Goal: Task Accomplishment & Management: Manage account settings

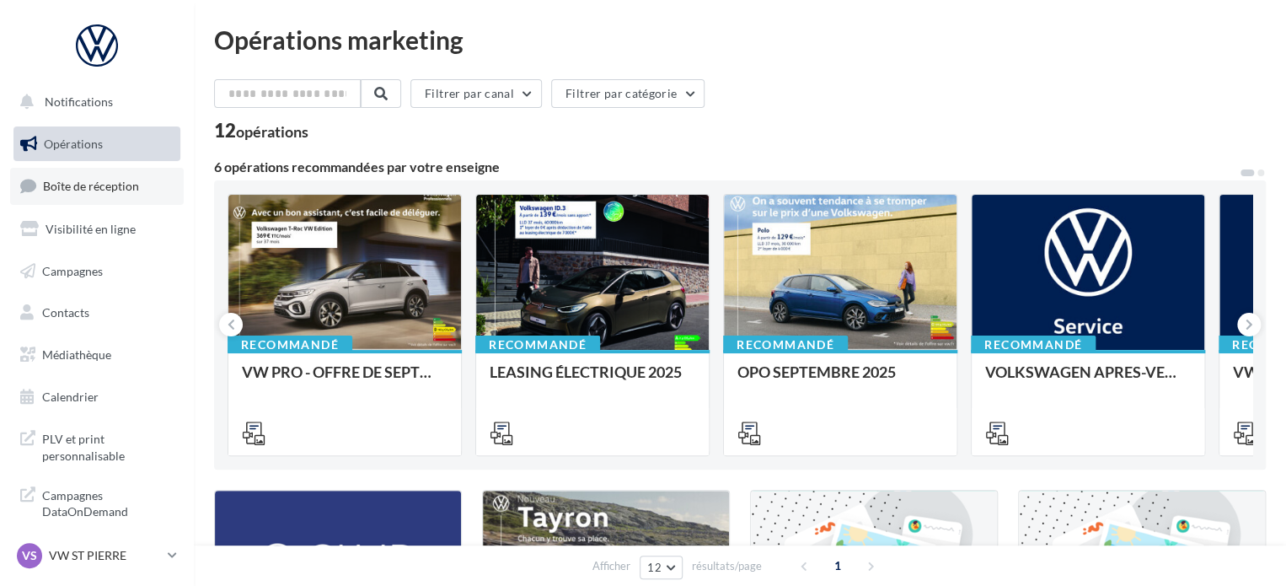
click at [127, 191] on span "Boîte de réception" at bounding box center [91, 186] width 96 height 14
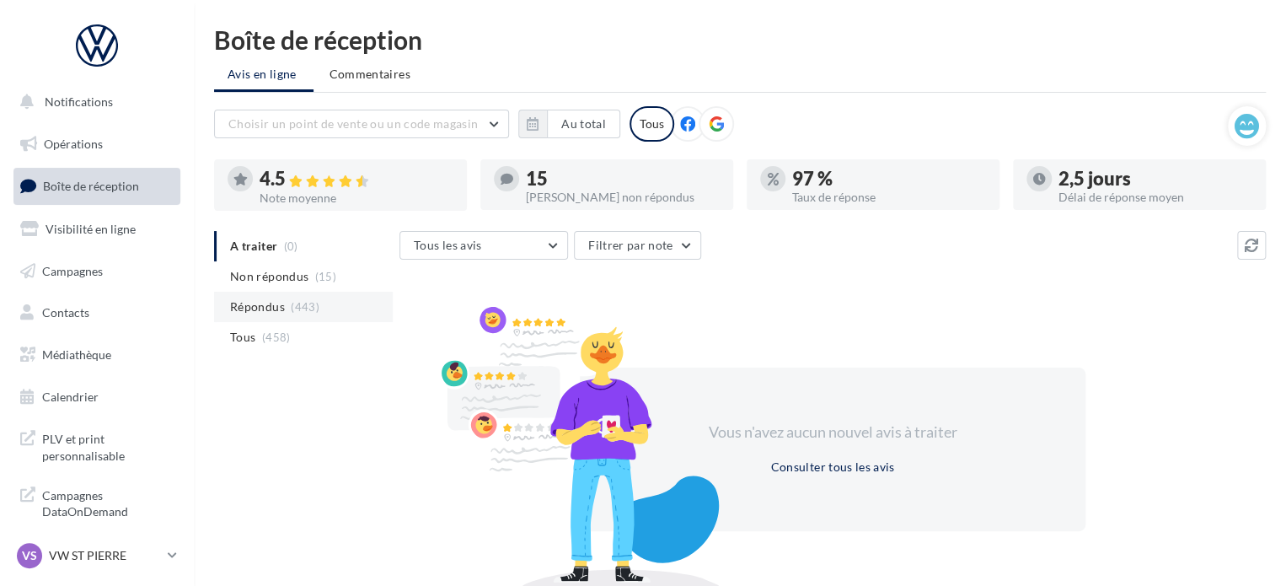
click at [272, 287] on li "Non répondus (15)" at bounding box center [303, 276] width 179 height 30
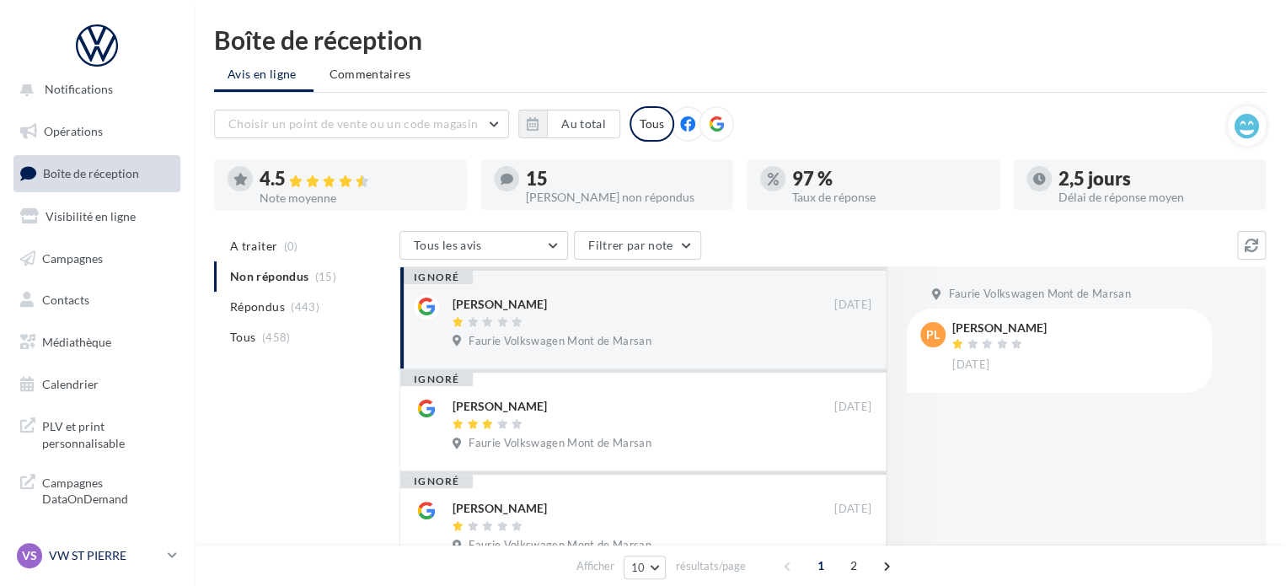
scroll to position [14, 0]
click at [127, 553] on p "VW ST PIERRE" at bounding box center [105, 555] width 112 height 17
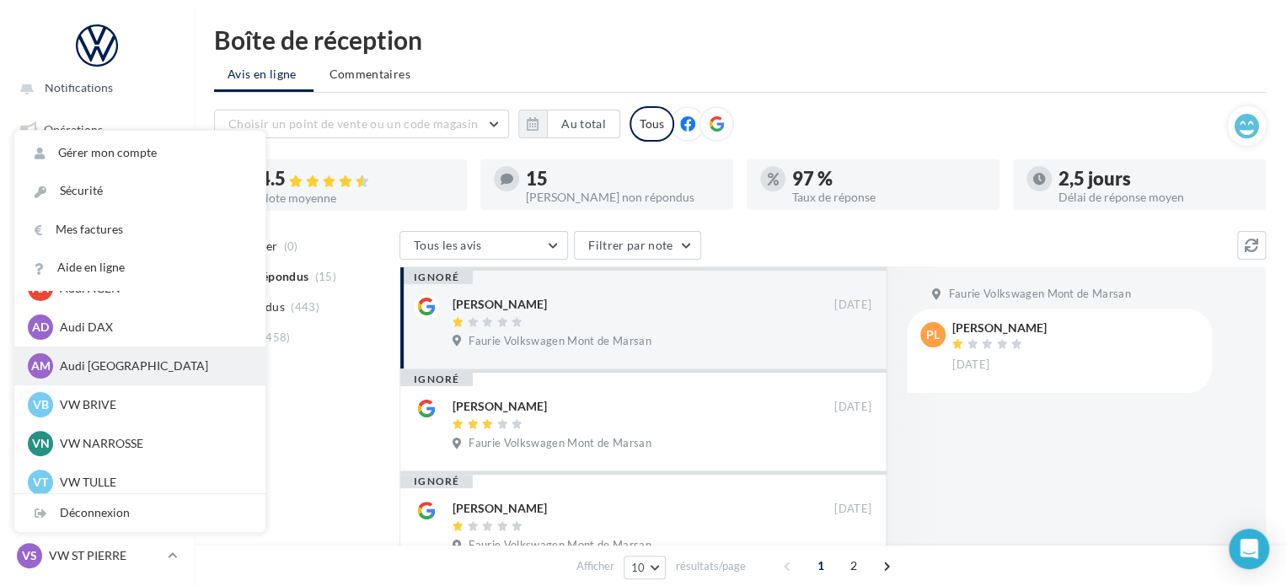
scroll to position [116, 0]
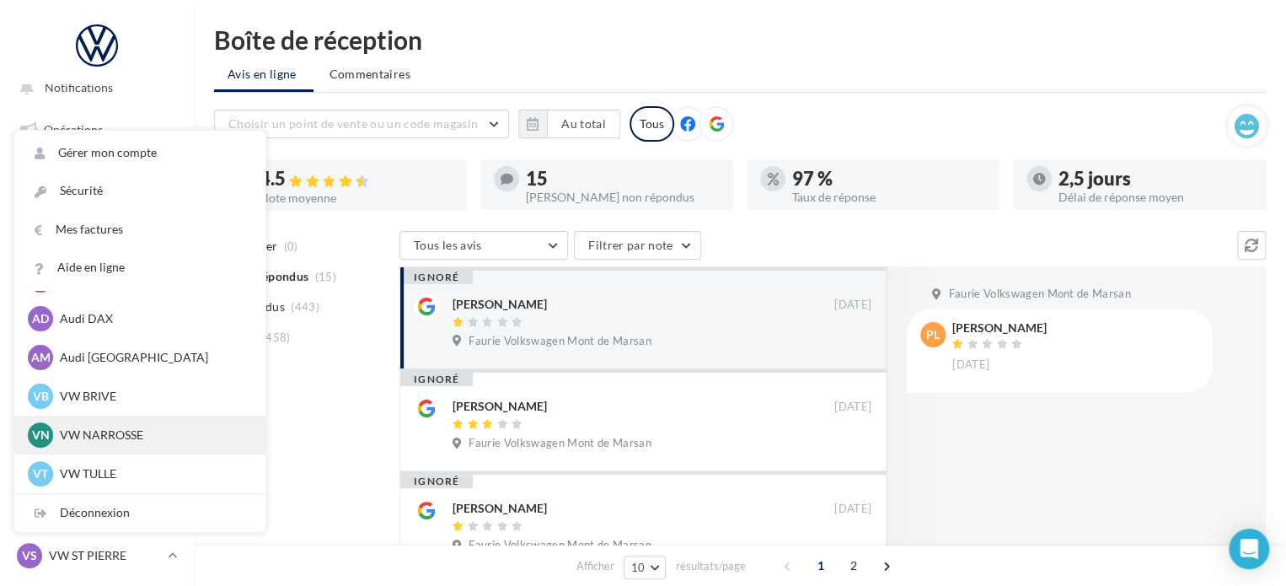
click at [131, 437] on p "VW NARROSSE" at bounding box center [152, 434] width 185 height 17
